Goal: Transaction & Acquisition: Purchase product/service

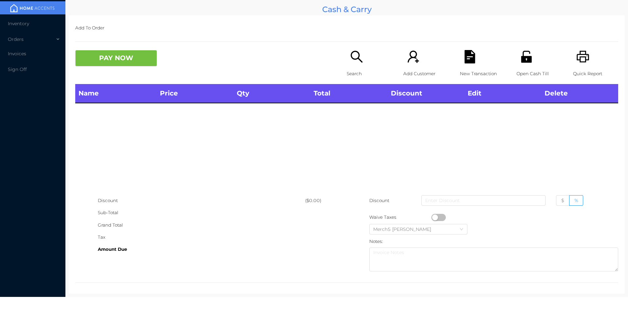
click at [357, 59] on icon "icon: search" at bounding box center [356, 56] width 13 height 13
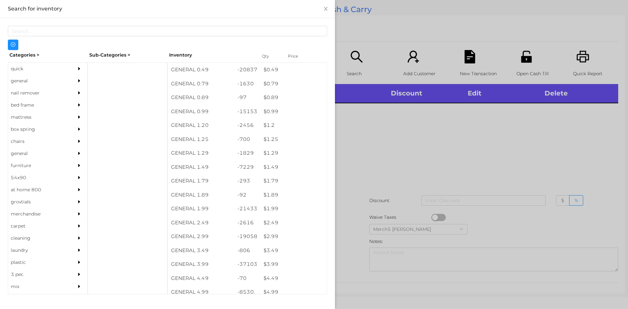
drag, startPoint x: 79, startPoint y: 80, endPoint x: 83, endPoint y: 80, distance: 3.9
click at [78, 80] on div at bounding box center [80, 81] width 13 height 12
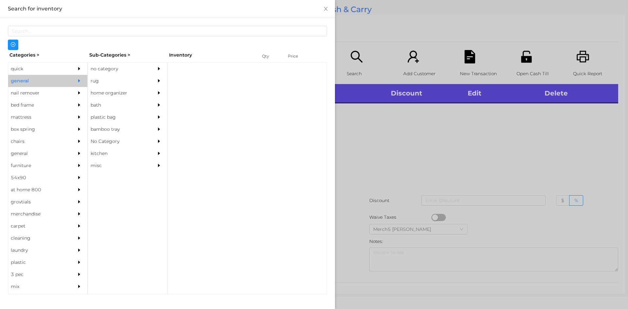
click at [163, 69] on div at bounding box center [160, 69] width 13 height 12
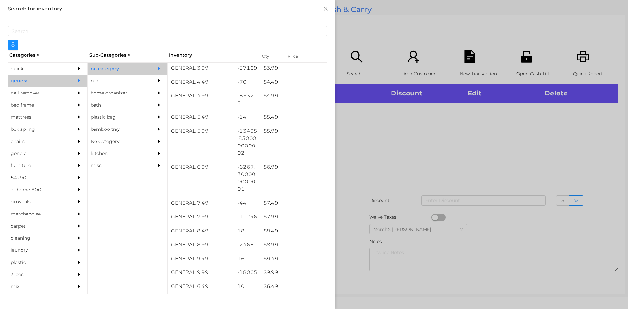
scroll to position [392, 0]
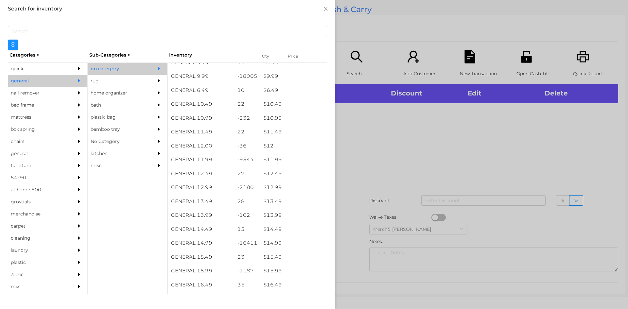
click at [497, 138] on div at bounding box center [314, 154] width 628 height 309
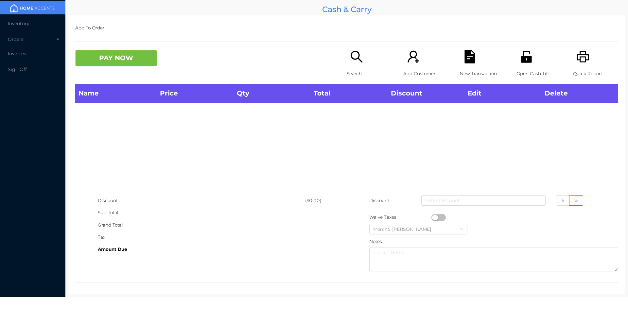
click at [358, 56] on icon "icon: search" at bounding box center [356, 56] width 13 height 13
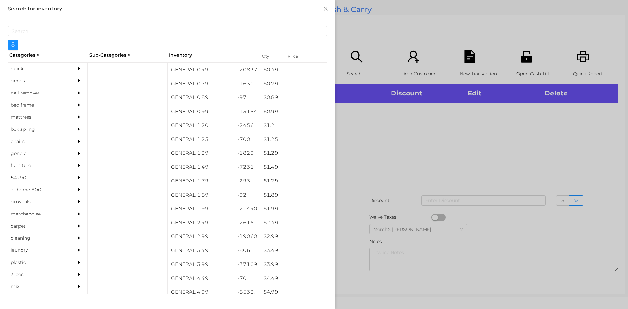
click at [64, 81] on div "general" at bounding box center [47, 81] width 79 height 12
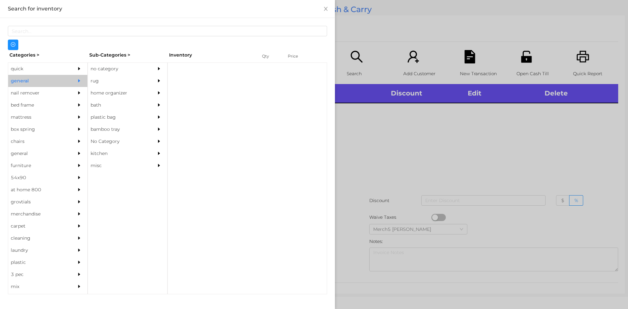
click at [131, 65] on div "no category" at bounding box center [118, 69] width 60 height 12
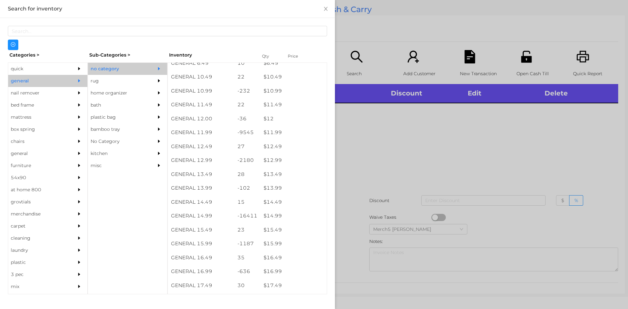
scroll to position [420, 0]
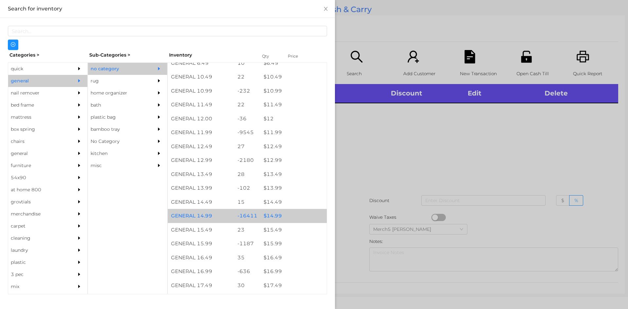
click at [288, 216] on div "$ 14.99" at bounding box center [293, 216] width 66 height 14
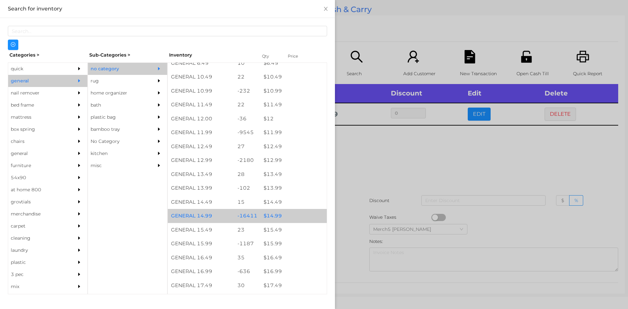
click at [414, 166] on div at bounding box center [314, 154] width 628 height 309
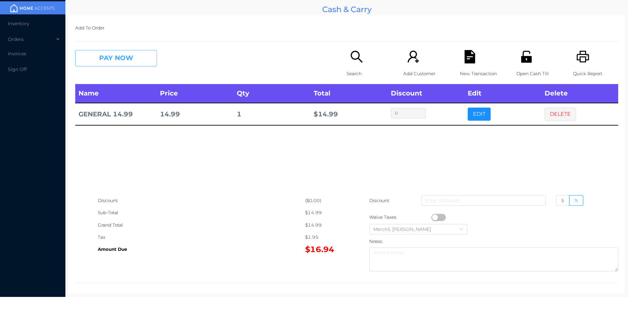
click at [145, 59] on button "PAY NOW" at bounding box center [116, 58] width 82 height 16
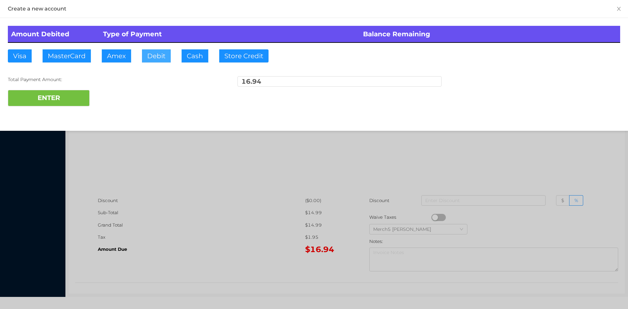
click at [159, 57] on button "Debit" at bounding box center [156, 55] width 29 height 13
click at [64, 97] on button "ENTER" at bounding box center [49, 98] width 82 height 16
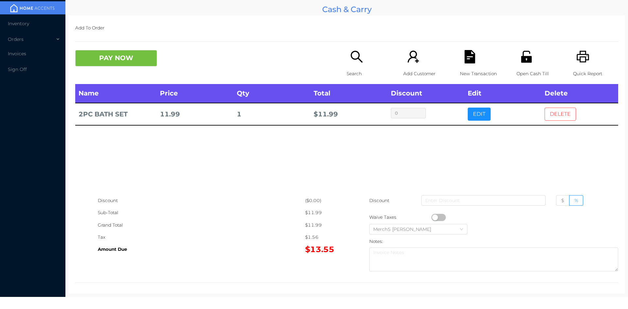
click at [555, 117] on button "DELETE" at bounding box center [559, 114] width 31 height 13
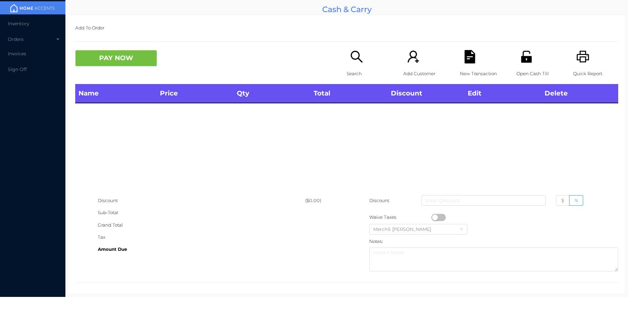
click at [358, 55] on icon "icon: search" at bounding box center [356, 56] width 13 height 13
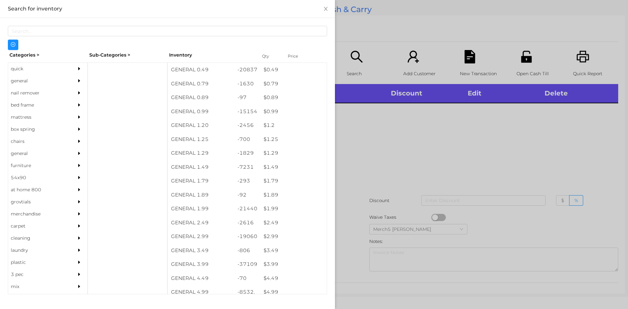
click at [62, 80] on div "general" at bounding box center [38, 81] width 60 height 12
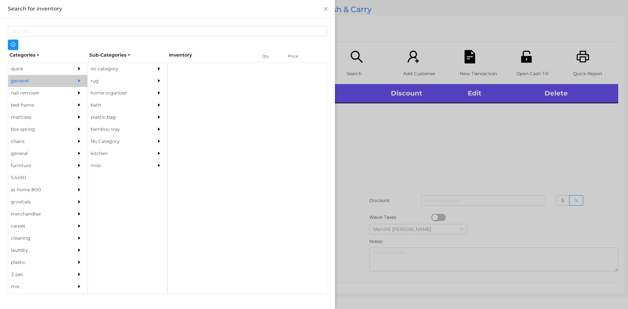
click at [118, 68] on div "no category" at bounding box center [118, 69] width 60 height 12
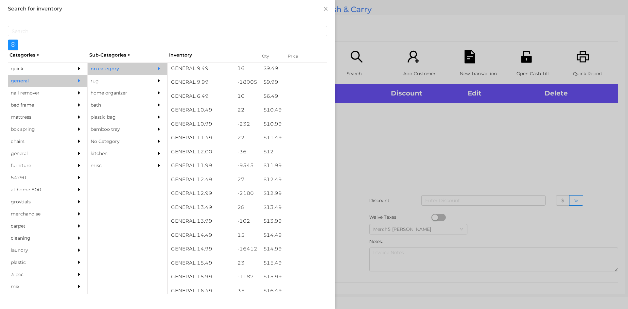
scroll to position [391, 0]
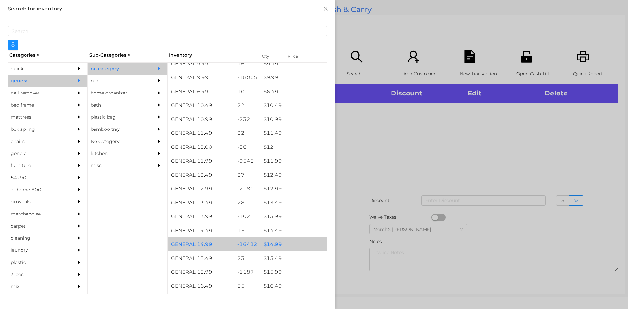
click at [290, 244] on div "$ 14.99" at bounding box center [293, 244] width 66 height 14
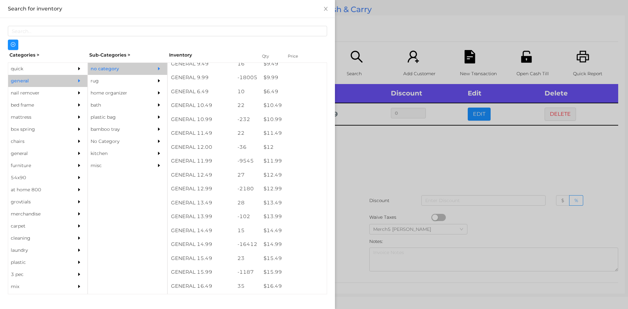
click at [414, 156] on div at bounding box center [314, 154] width 628 height 309
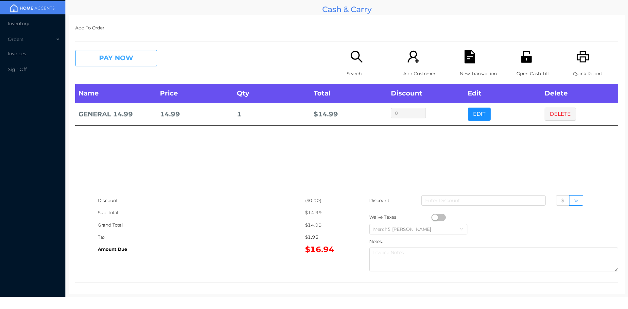
click at [153, 56] on button "PAY NOW" at bounding box center [116, 58] width 82 height 16
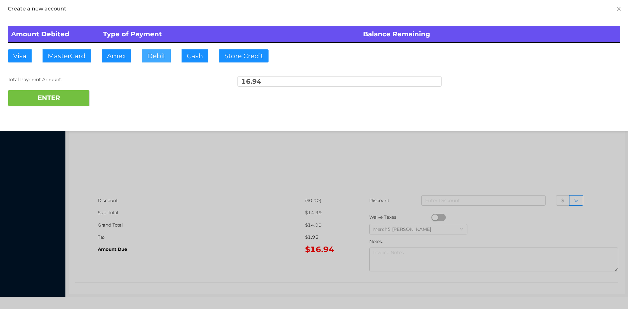
click at [153, 58] on button "Debit" at bounding box center [156, 55] width 29 height 13
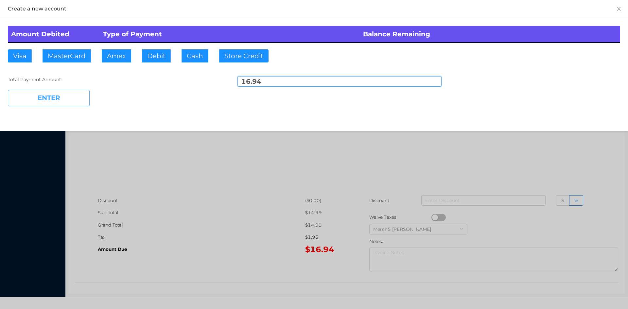
click at [72, 98] on button "ENTER" at bounding box center [49, 98] width 82 height 16
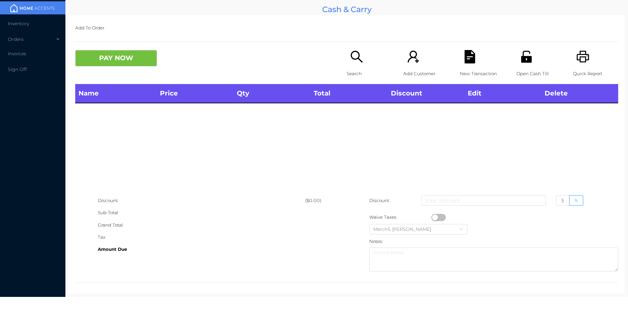
click at [579, 61] on icon "icon: printer" at bounding box center [582, 56] width 13 height 13
click at [358, 69] on p "Search" at bounding box center [369, 74] width 45 height 12
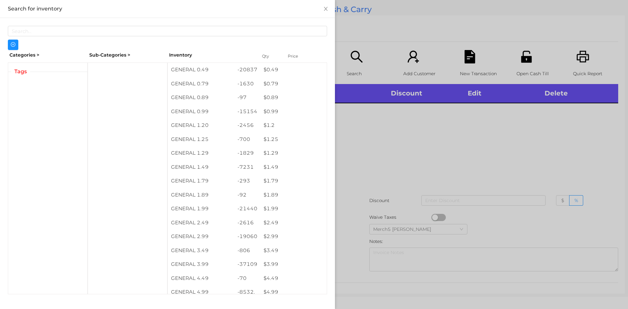
click at [428, 145] on div at bounding box center [314, 154] width 628 height 309
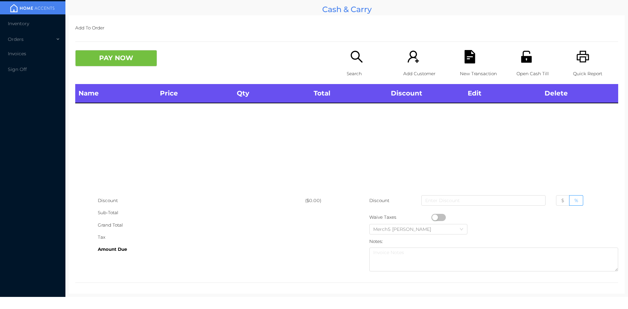
click at [356, 60] on icon "icon: search" at bounding box center [356, 56] width 13 height 13
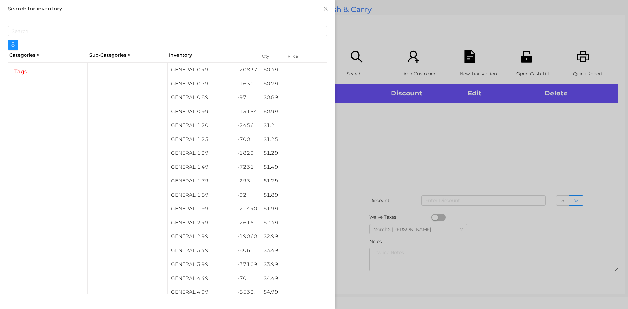
click at [517, 140] on div at bounding box center [314, 154] width 628 height 309
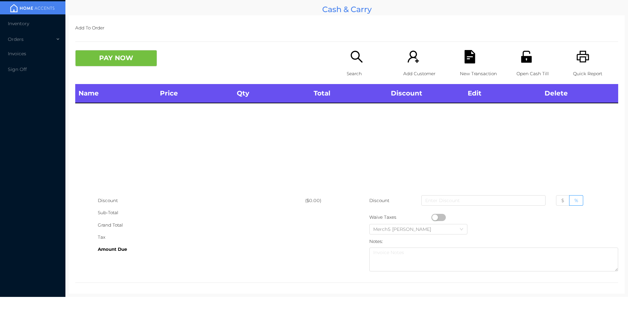
click at [360, 54] on icon "icon: search" at bounding box center [356, 56] width 13 height 13
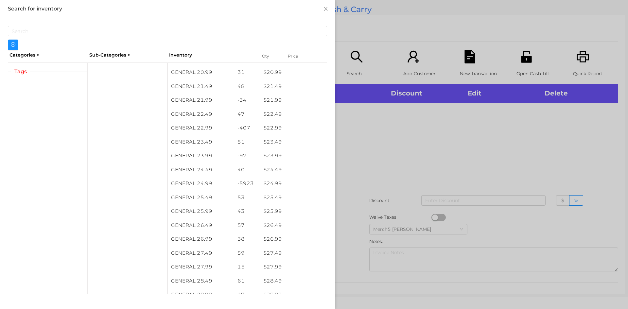
scroll to position [732, 0]
click at [450, 147] on div at bounding box center [314, 154] width 628 height 309
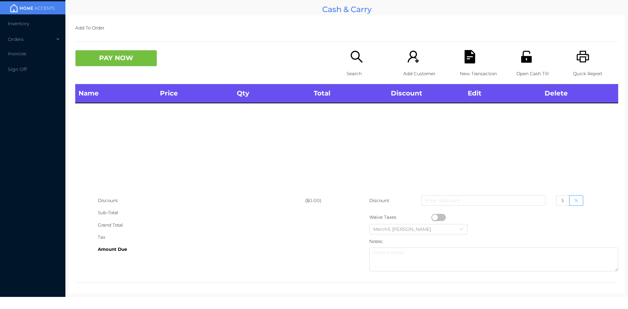
click at [350, 56] on icon "icon: search" at bounding box center [356, 56] width 13 height 13
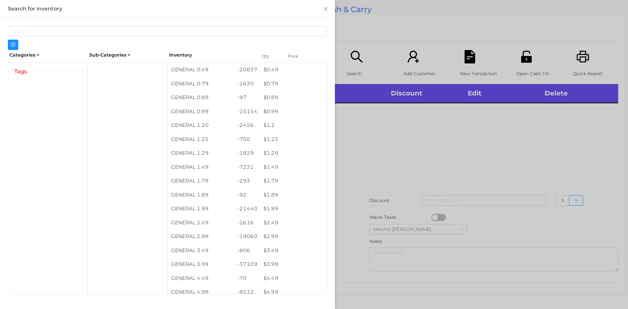
click at [449, 153] on div at bounding box center [314, 154] width 628 height 309
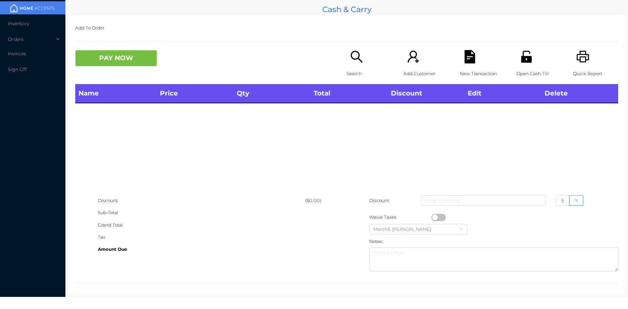
click at [350, 65] on div "Search" at bounding box center [369, 67] width 45 height 34
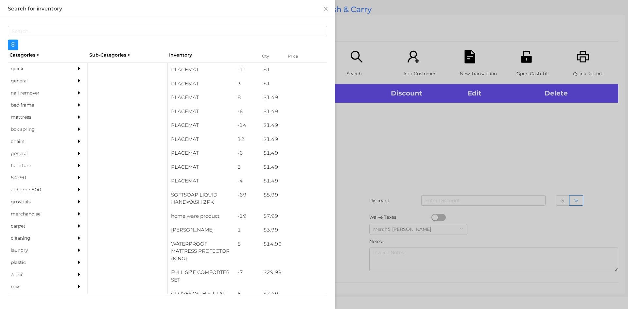
click at [63, 82] on div "general" at bounding box center [38, 81] width 60 height 12
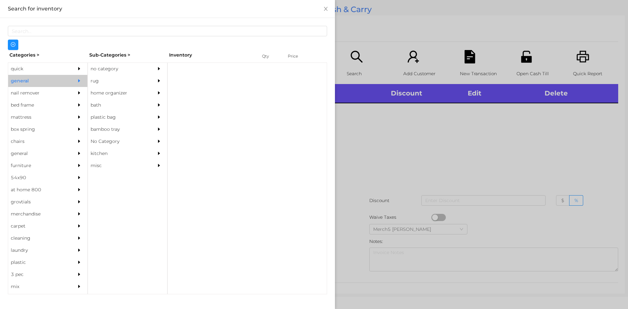
click at [145, 72] on div "no category" at bounding box center [118, 69] width 60 height 12
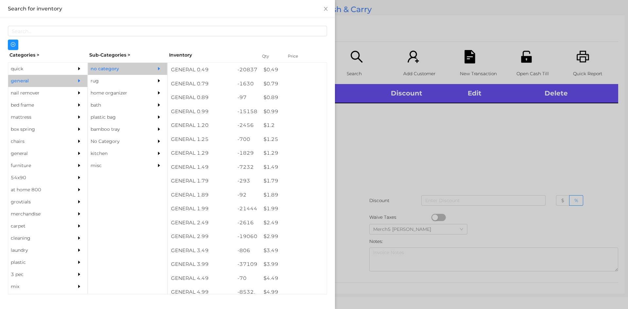
click at [160, 71] on div at bounding box center [160, 69] width 13 height 12
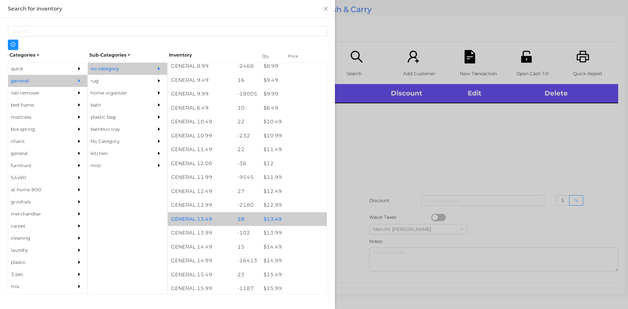
scroll to position [458, 0]
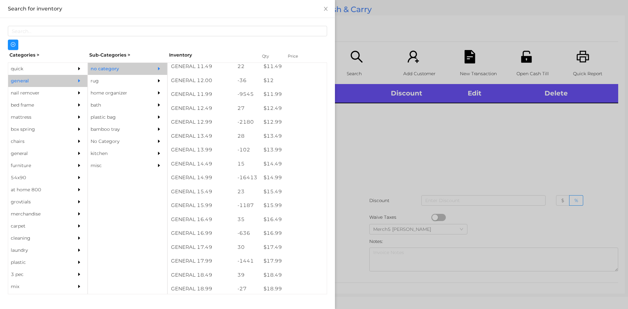
click at [362, 124] on div at bounding box center [314, 154] width 628 height 309
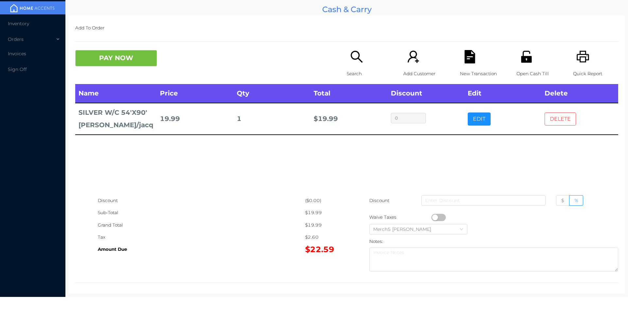
click at [550, 117] on button "DELETE" at bounding box center [559, 118] width 31 height 13
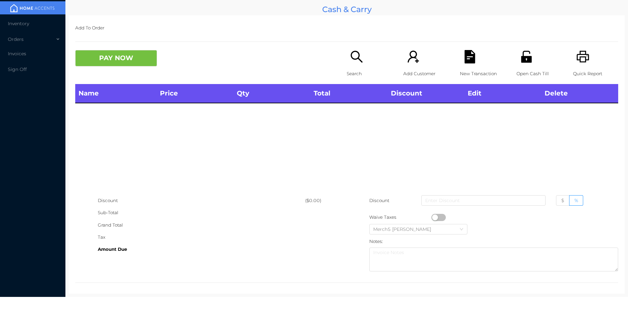
click at [360, 60] on icon "icon: search" at bounding box center [356, 56] width 13 height 13
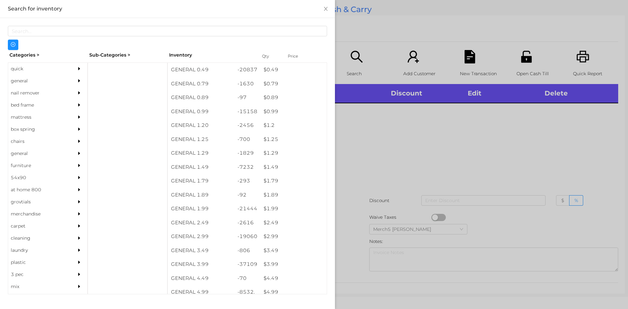
click at [40, 81] on div "general" at bounding box center [38, 81] width 60 height 12
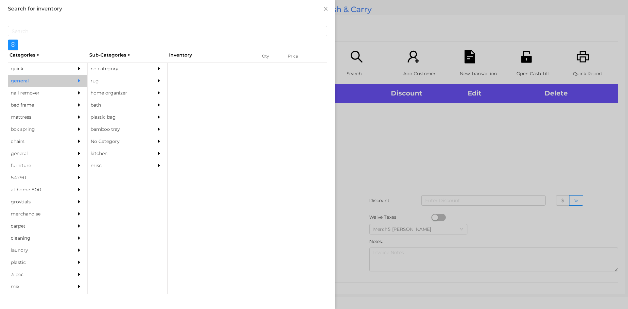
click at [119, 67] on div "no category" at bounding box center [118, 69] width 60 height 12
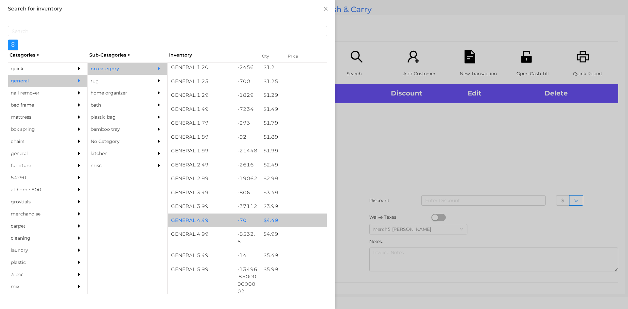
scroll to position [131, 0]
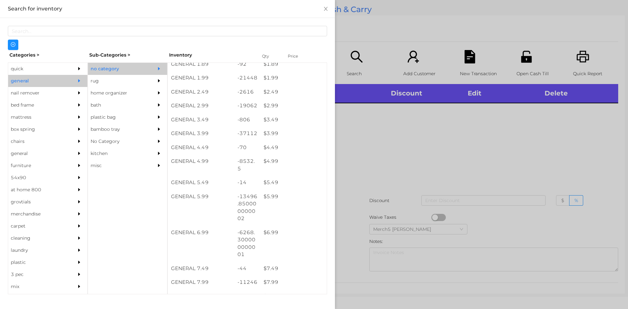
click at [368, 141] on div at bounding box center [314, 154] width 628 height 309
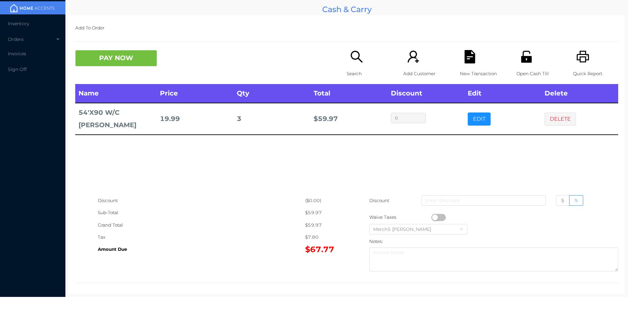
click at [356, 60] on icon "icon: search" at bounding box center [356, 56] width 13 height 13
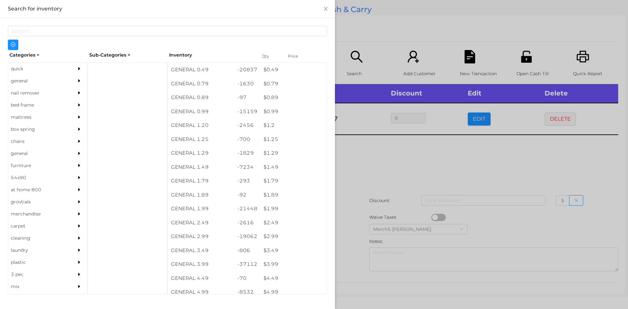
click at [78, 80] on icon "icon: caret-right" at bounding box center [79, 80] width 2 height 3
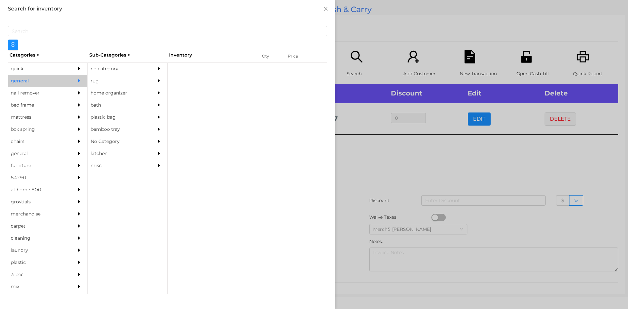
click at [123, 69] on div "no category" at bounding box center [118, 69] width 60 height 12
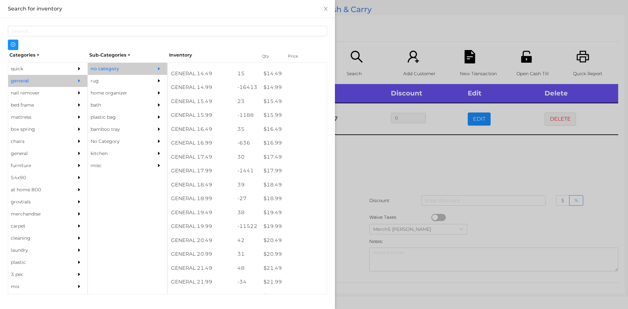
scroll to position [547, 0]
click at [290, 230] on div "$ 19.99" at bounding box center [293, 227] width 66 height 14
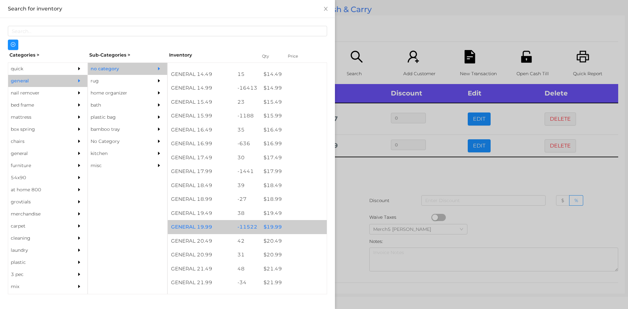
click at [293, 228] on div "$ 19.99" at bounding box center [293, 227] width 66 height 14
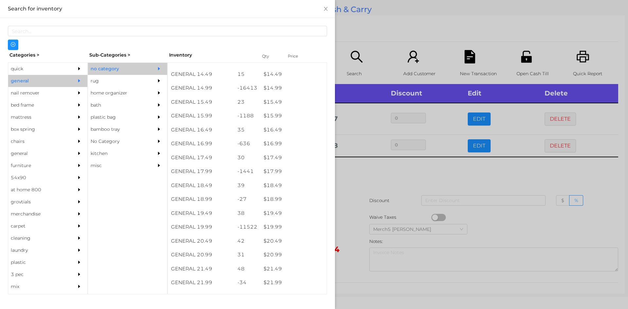
click at [65, 71] on div "quick" at bounding box center [47, 69] width 79 height 12
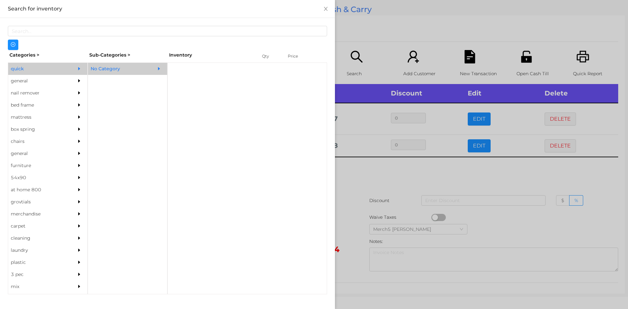
click at [120, 68] on div "No Category" at bounding box center [118, 69] width 60 height 12
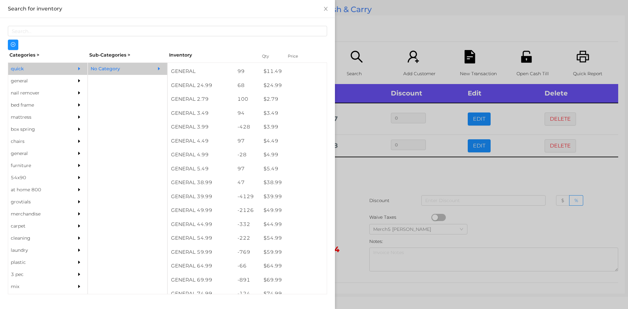
scroll to position [254, 0]
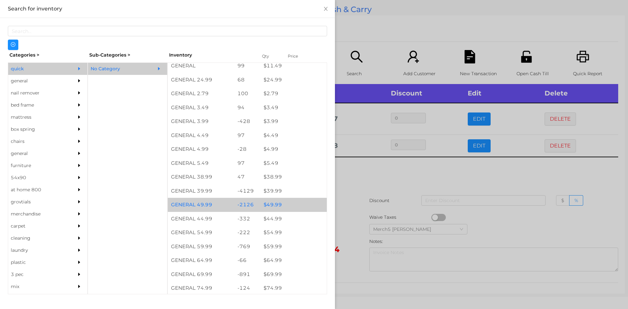
click at [293, 207] on div "$ 49.99" at bounding box center [293, 205] width 66 height 14
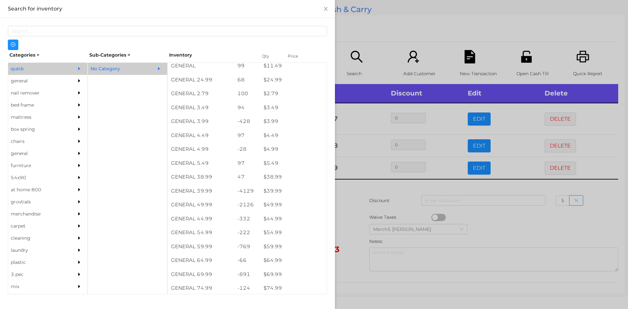
click at [350, 215] on div at bounding box center [314, 154] width 628 height 309
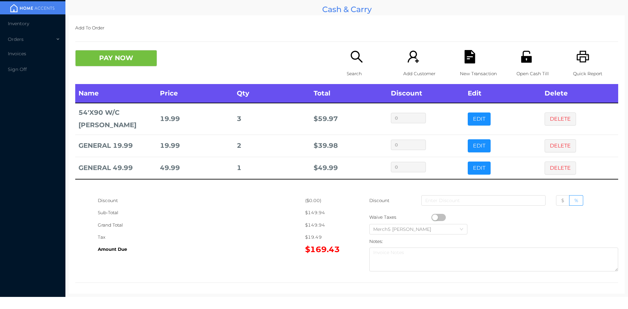
scroll to position [4, 0]
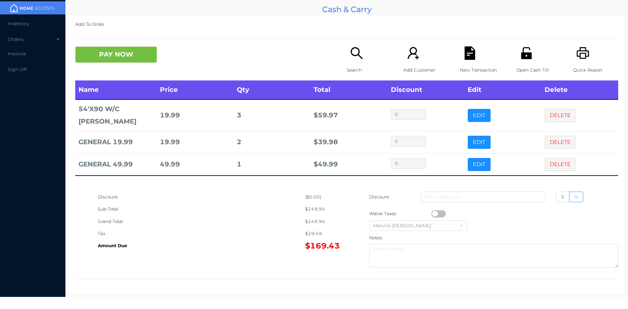
click at [154, 57] on button "PAY NOW" at bounding box center [116, 54] width 82 height 16
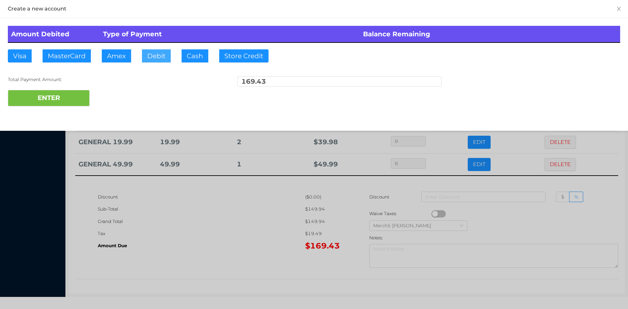
click at [157, 54] on button "Debit" at bounding box center [156, 55] width 29 height 13
click at [73, 96] on button "ENTER" at bounding box center [49, 98] width 82 height 16
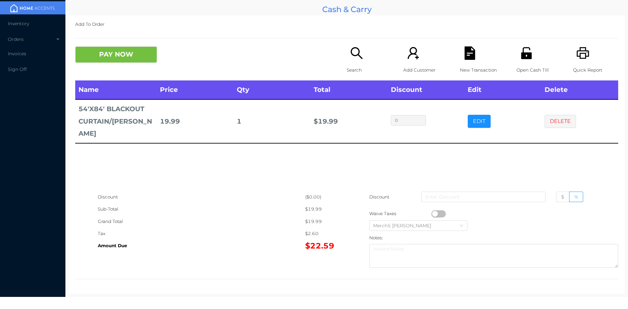
click at [552, 116] on button "DELETE" at bounding box center [559, 121] width 31 height 13
click at [145, 60] on button "PAY NOW" at bounding box center [116, 54] width 82 height 16
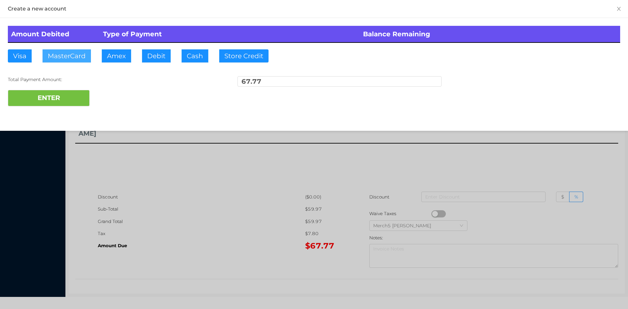
click at [81, 56] on button "MasterCard" at bounding box center [67, 55] width 48 height 13
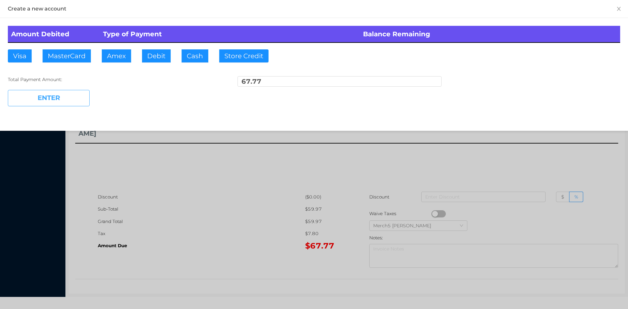
click at [78, 95] on button "ENTER" at bounding box center [49, 98] width 82 height 16
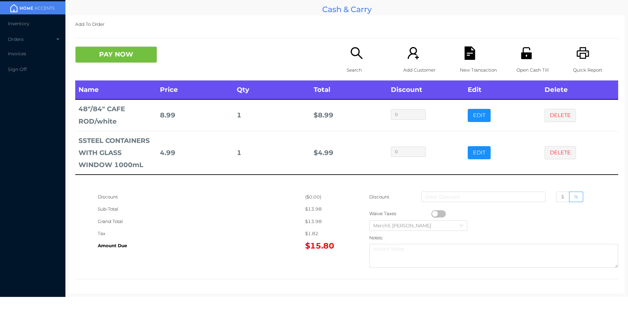
click at [310, 60] on div "PAY NOW" at bounding box center [210, 54] width 271 height 16
click at [142, 57] on button "PAY NOW" at bounding box center [116, 54] width 82 height 16
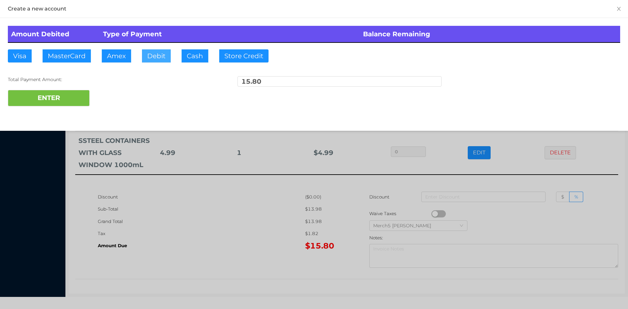
click at [159, 58] on button "Debit" at bounding box center [156, 55] width 29 height 13
click at [78, 95] on button "ENTER" at bounding box center [49, 98] width 82 height 16
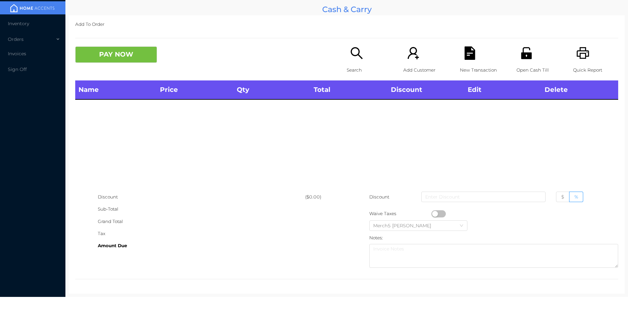
click at [360, 55] on icon "icon: search" at bounding box center [356, 52] width 13 height 13
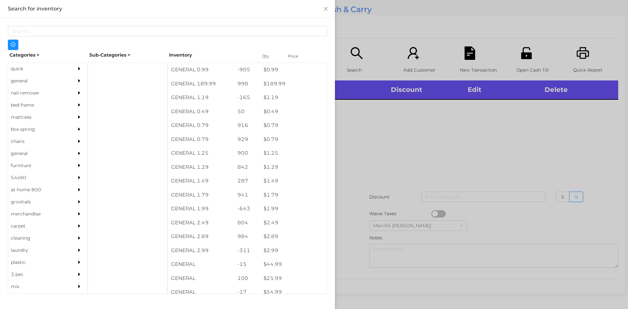
click at [436, 119] on div at bounding box center [314, 154] width 628 height 309
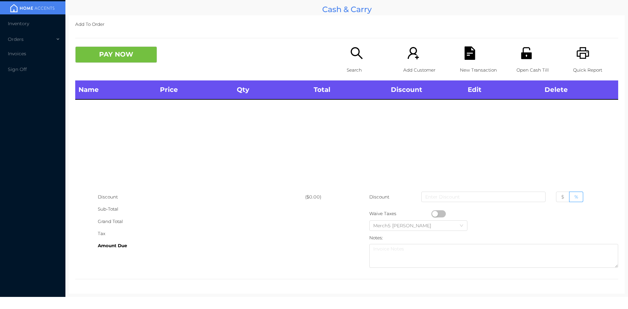
click at [578, 51] on icon "icon: printer" at bounding box center [582, 53] width 12 height 12
click at [522, 60] on icon "icon: unlock" at bounding box center [526, 52] width 13 height 13
click at [357, 55] on icon "icon: search" at bounding box center [356, 52] width 13 height 13
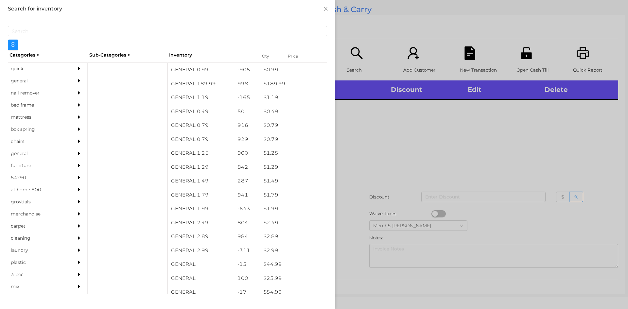
click at [529, 158] on div at bounding box center [314, 154] width 628 height 309
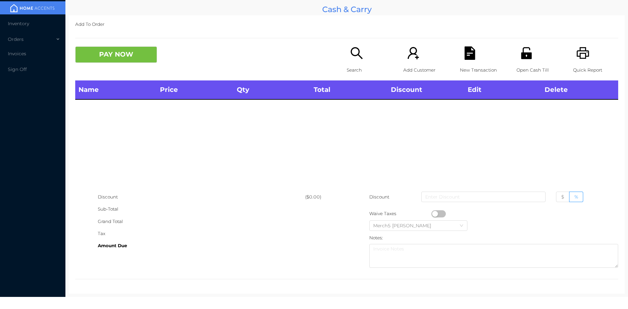
click at [585, 50] on div "Quick Report" at bounding box center [595, 63] width 45 height 34
